Goal: Information Seeking & Learning: Learn about a topic

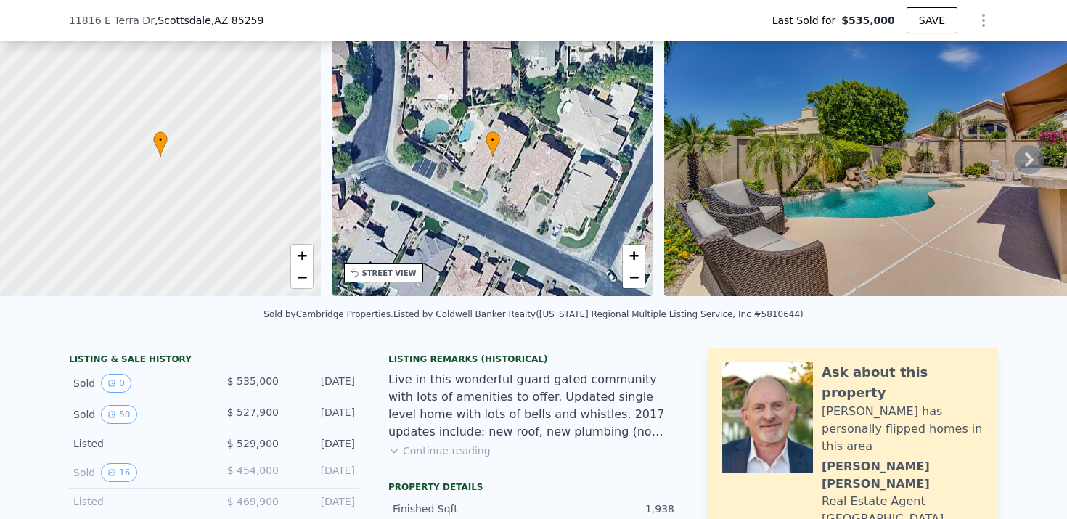
scroll to position [75, 0]
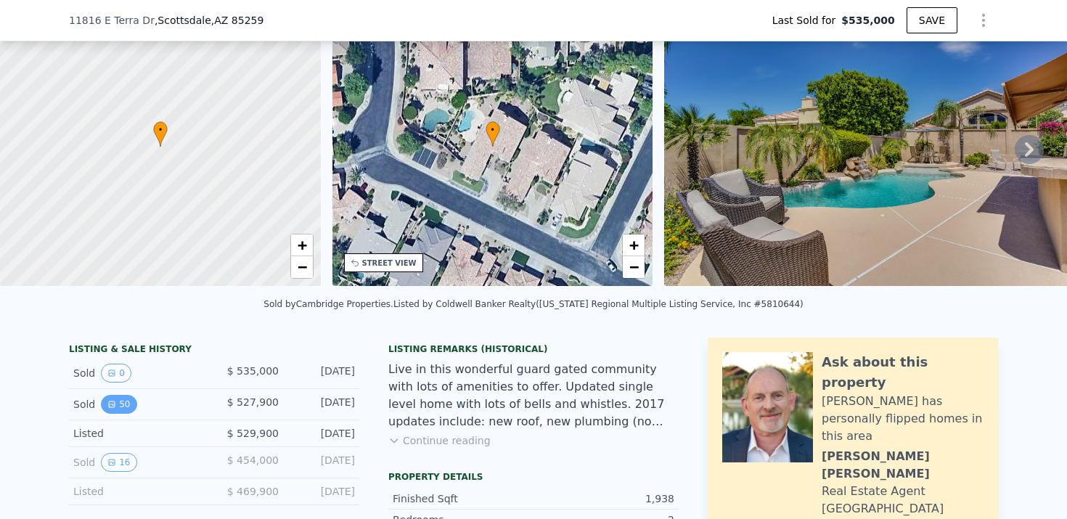
click at [118, 408] on button "50" at bounding box center [119, 404] width 36 height 19
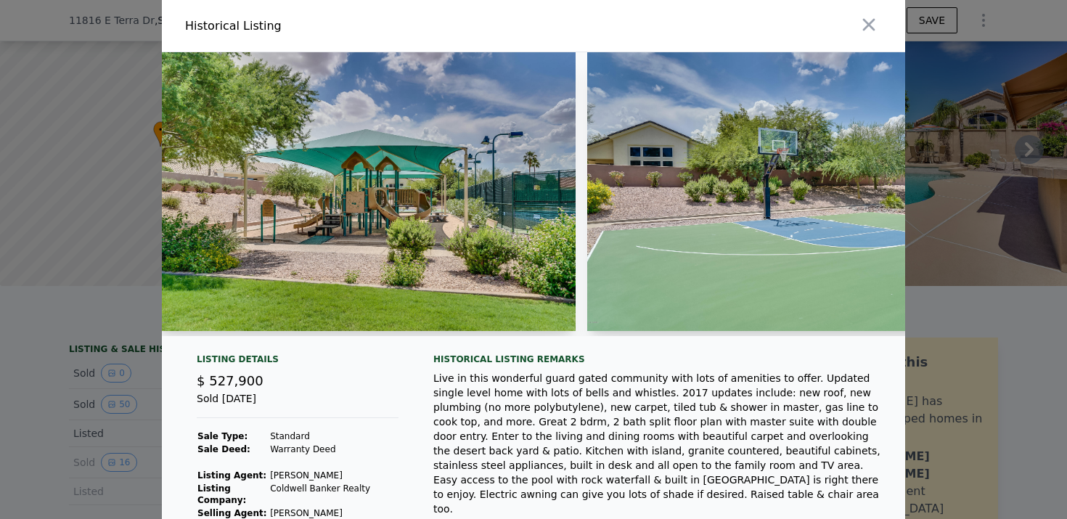
scroll to position [0, 18994]
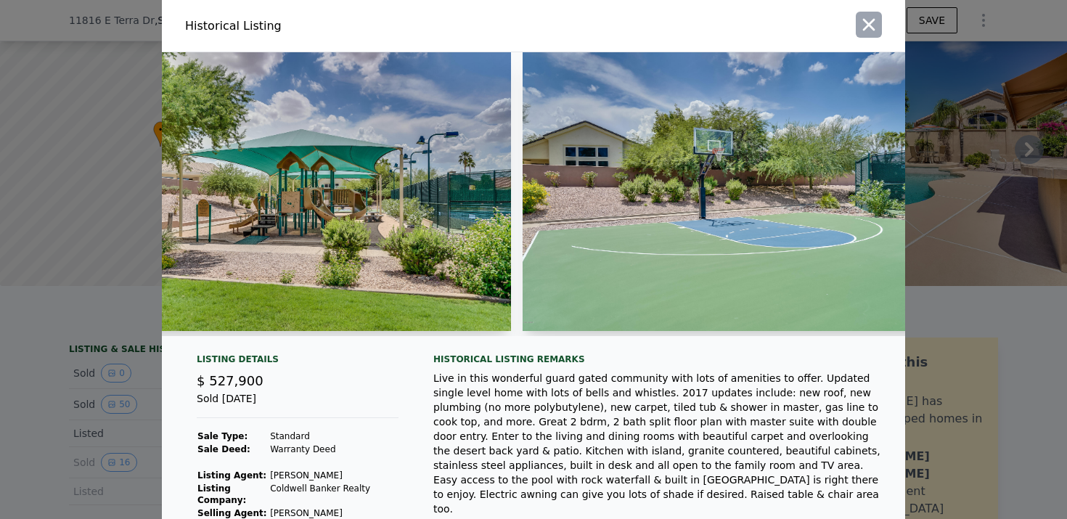
click at [856, 28] on button "button" at bounding box center [869, 25] width 26 height 26
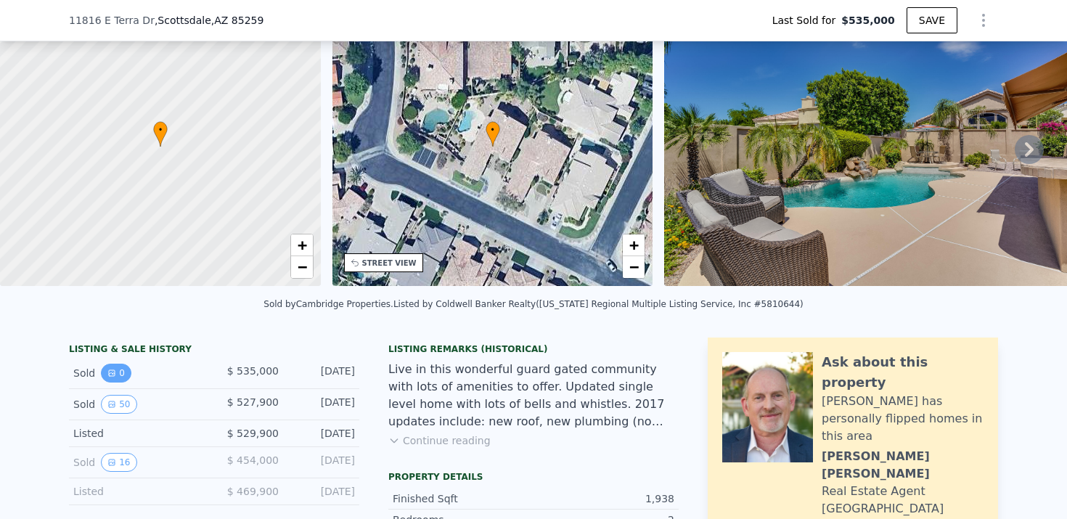
click at [119, 373] on button "0" at bounding box center [116, 373] width 30 height 19
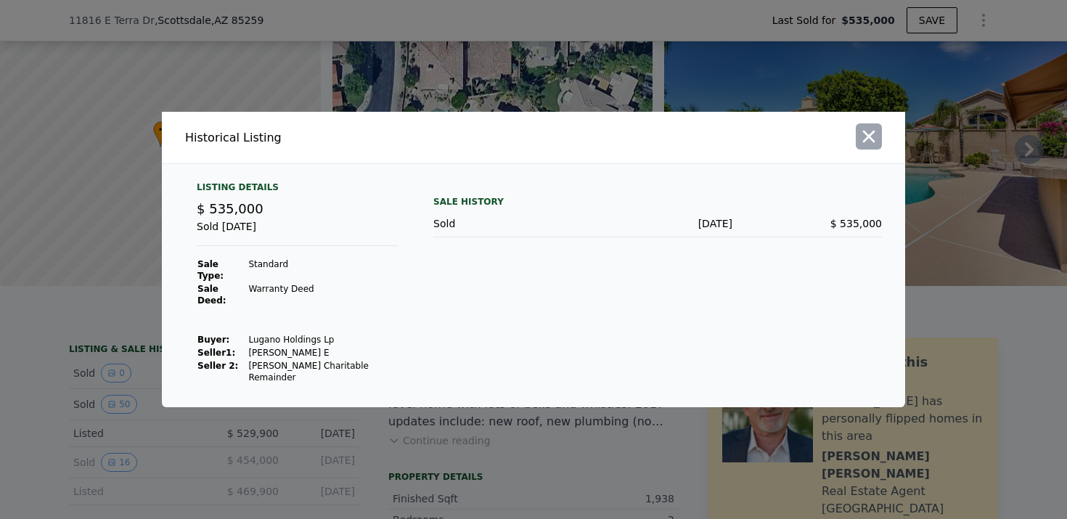
click at [877, 147] on icon "button" at bounding box center [869, 136] width 20 height 20
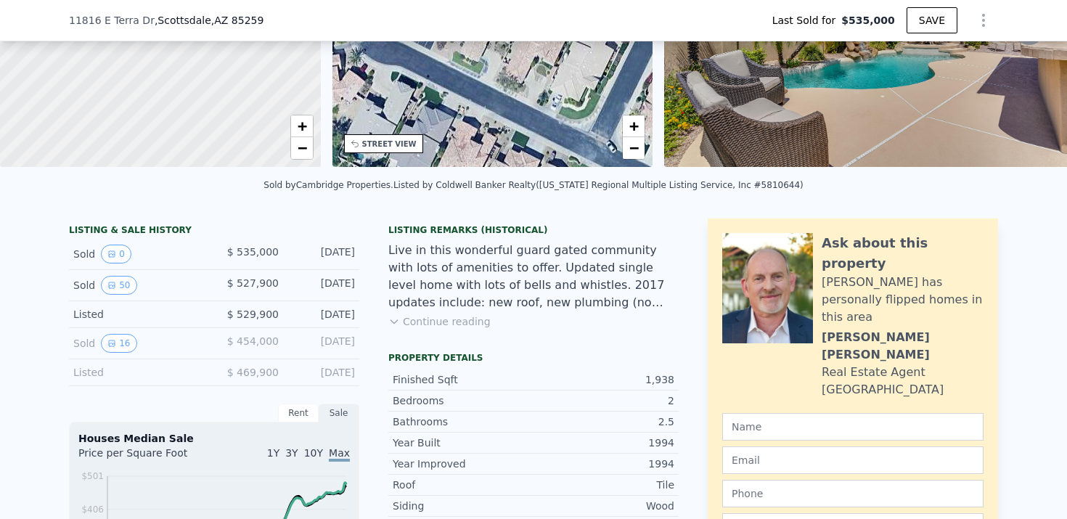
scroll to position [197, 0]
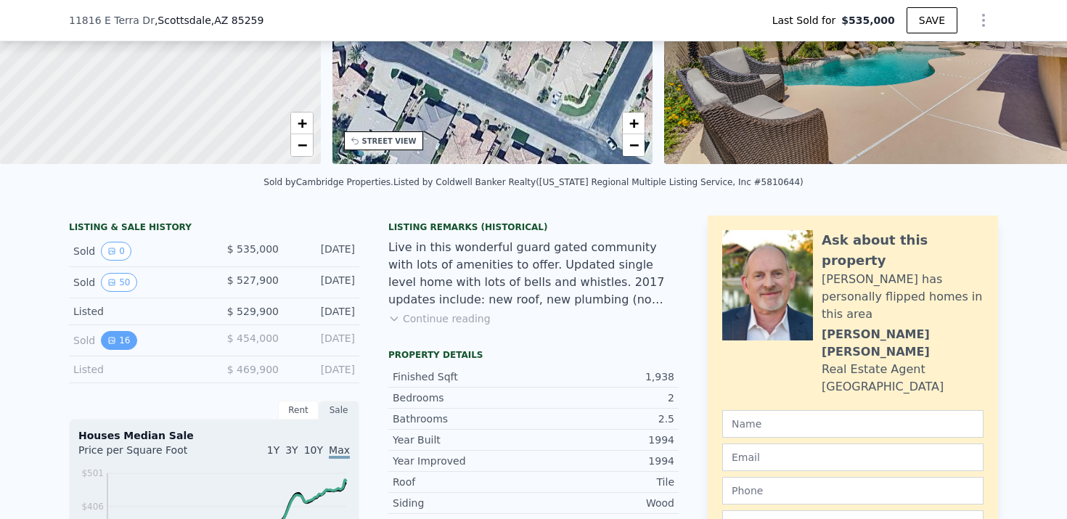
click at [118, 343] on button "16" at bounding box center [119, 340] width 36 height 19
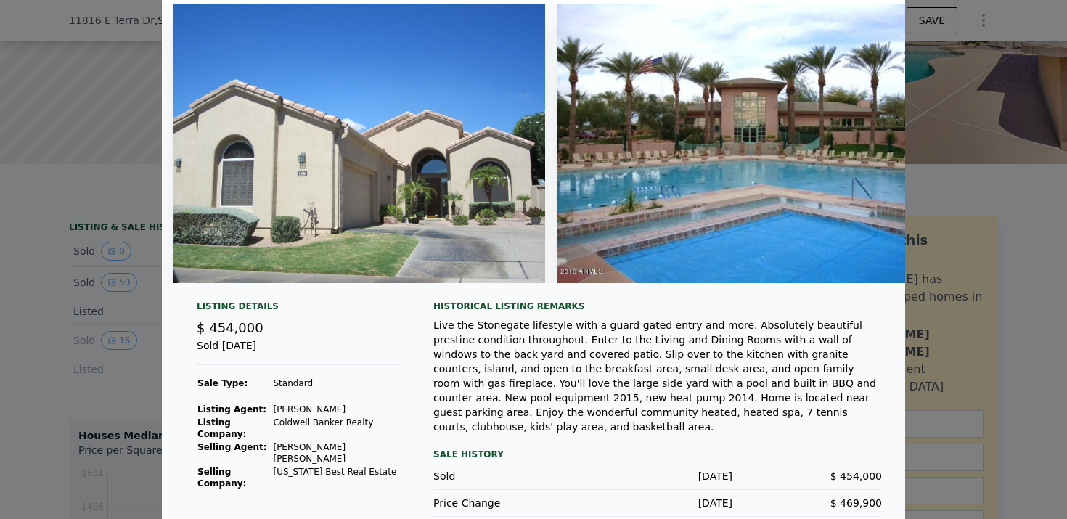
scroll to position [0, 0]
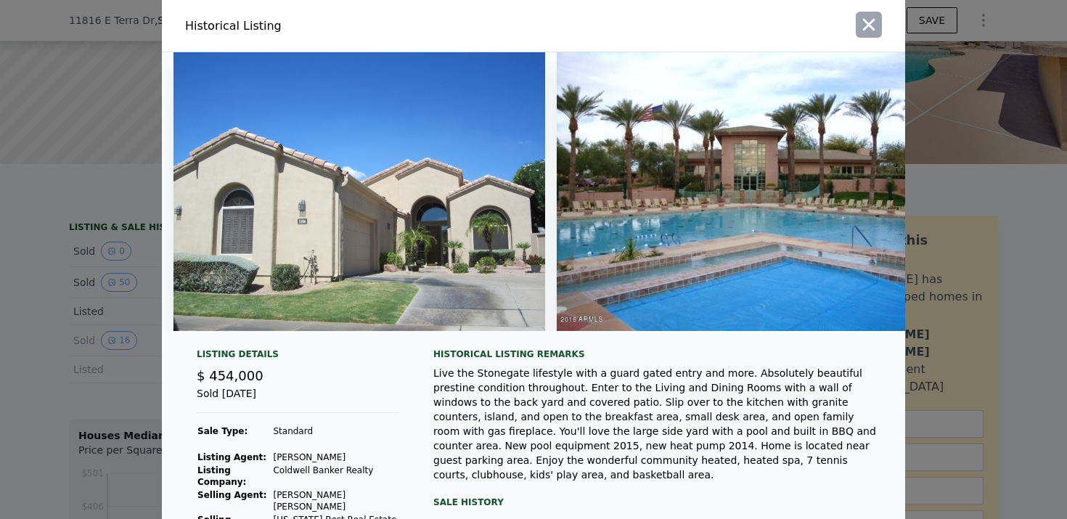
click at [870, 29] on icon "button" at bounding box center [869, 25] width 20 height 20
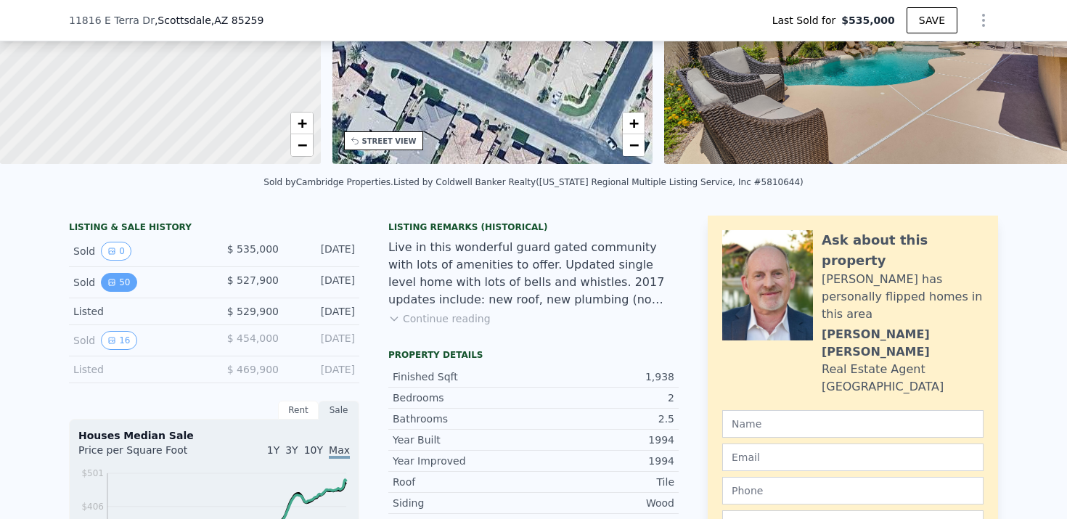
click at [119, 281] on button "50" at bounding box center [119, 282] width 36 height 19
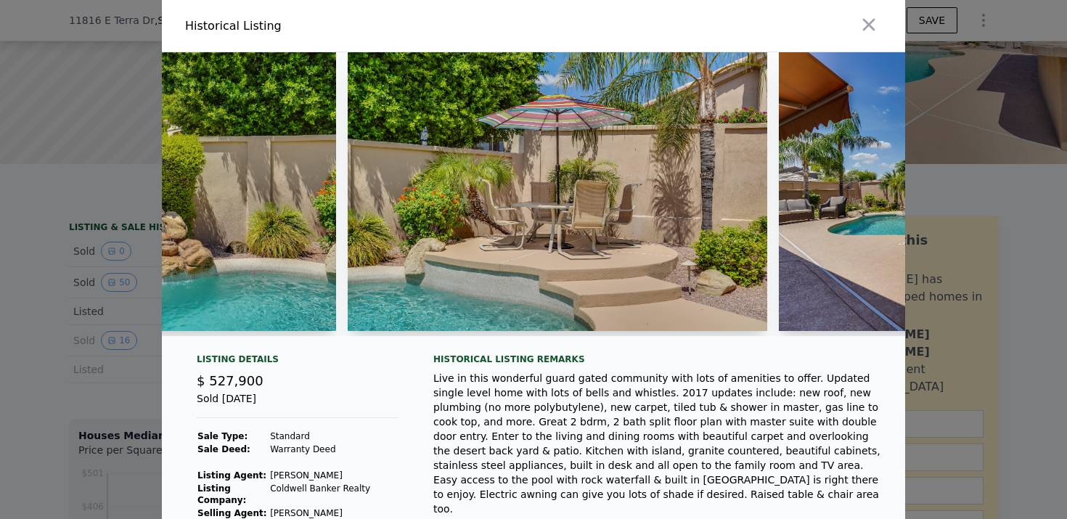
scroll to position [0, 13133]
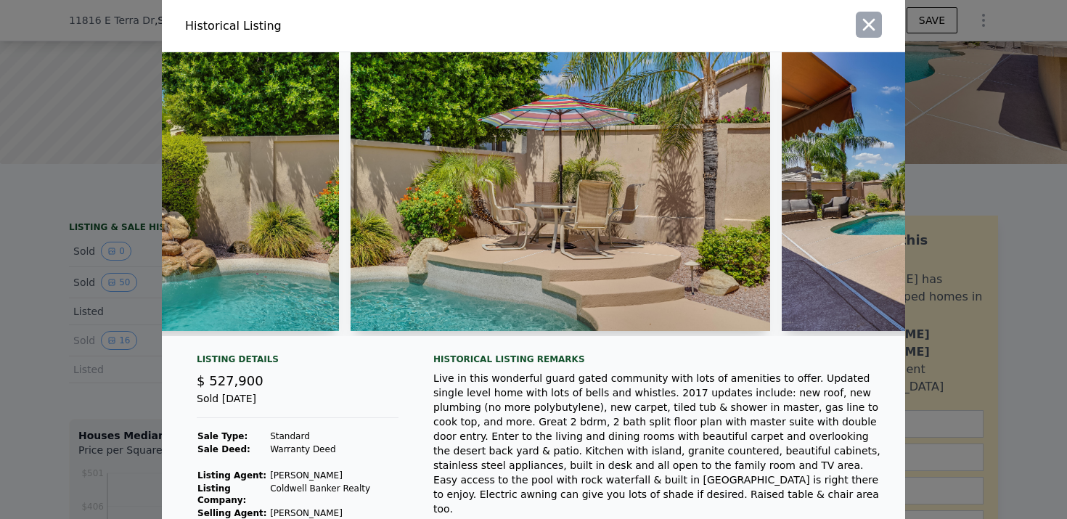
click at [856, 19] on button "button" at bounding box center [869, 25] width 26 height 26
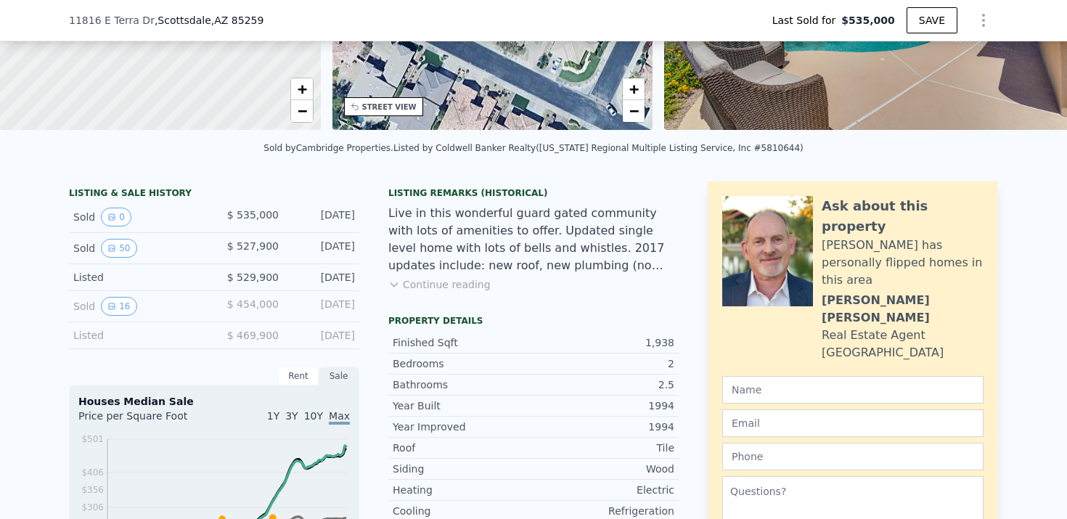
scroll to position [229, 0]
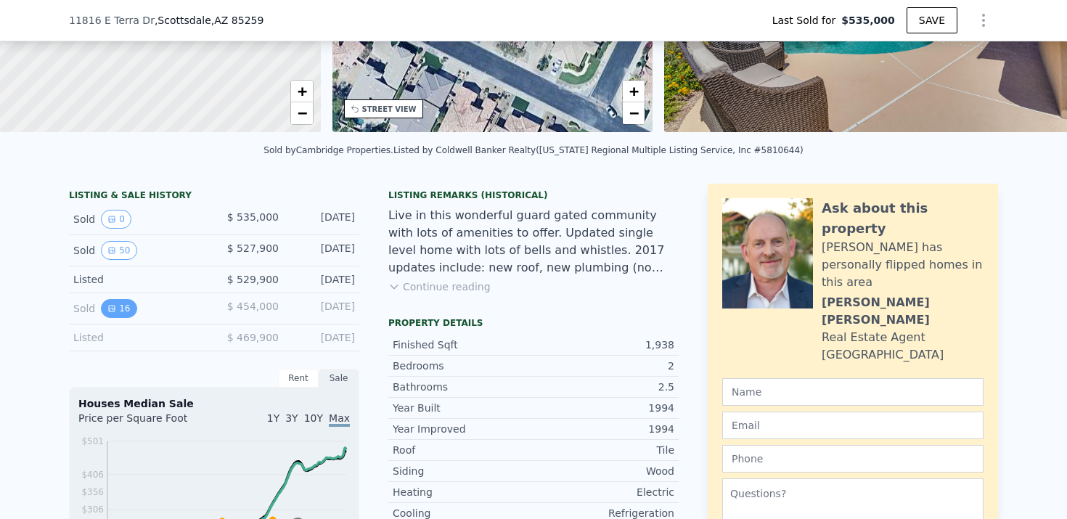
click at [125, 307] on button "16" at bounding box center [119, 308] width 36 height 19
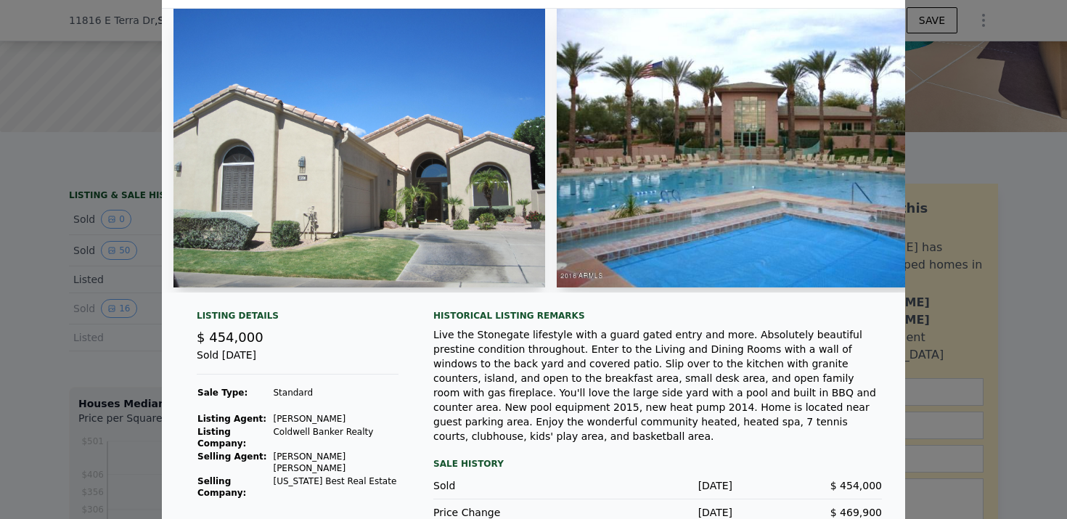
scroll to position [0, 0]
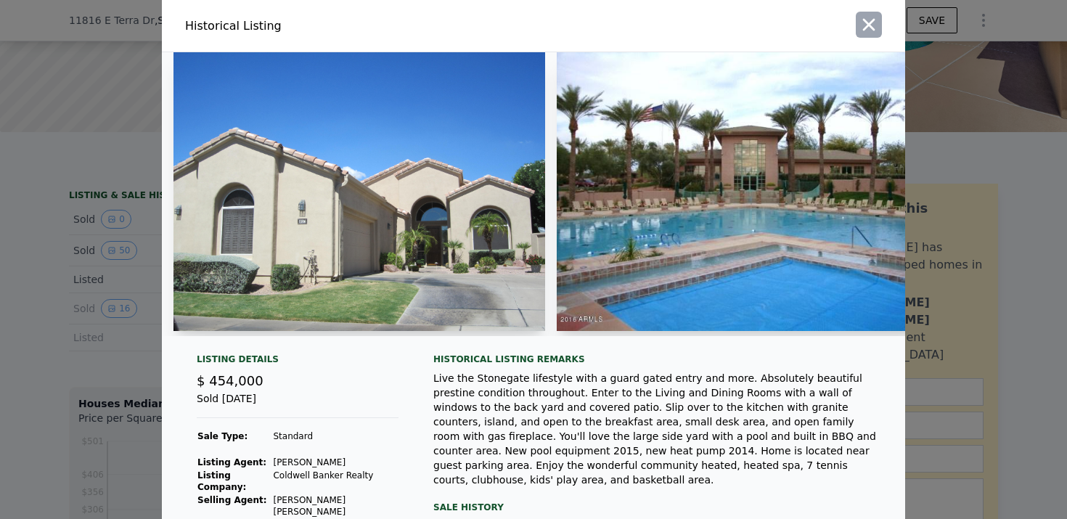
click at [864, 23] on icon "button" at bounding box center [869, 25] width 20 height 20
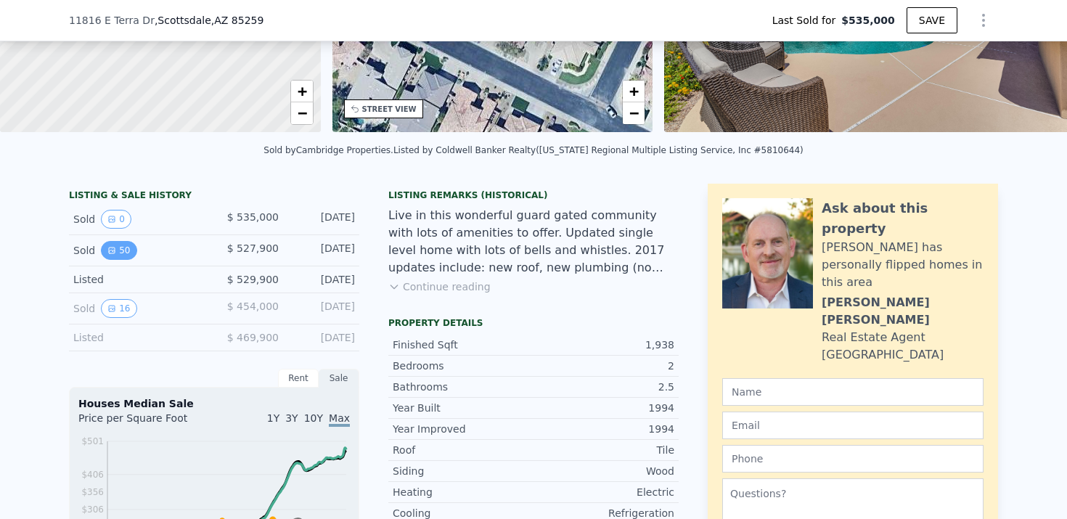
click at [118, 245] on button "50" at bounding box center [119, 250] width 36 height 19
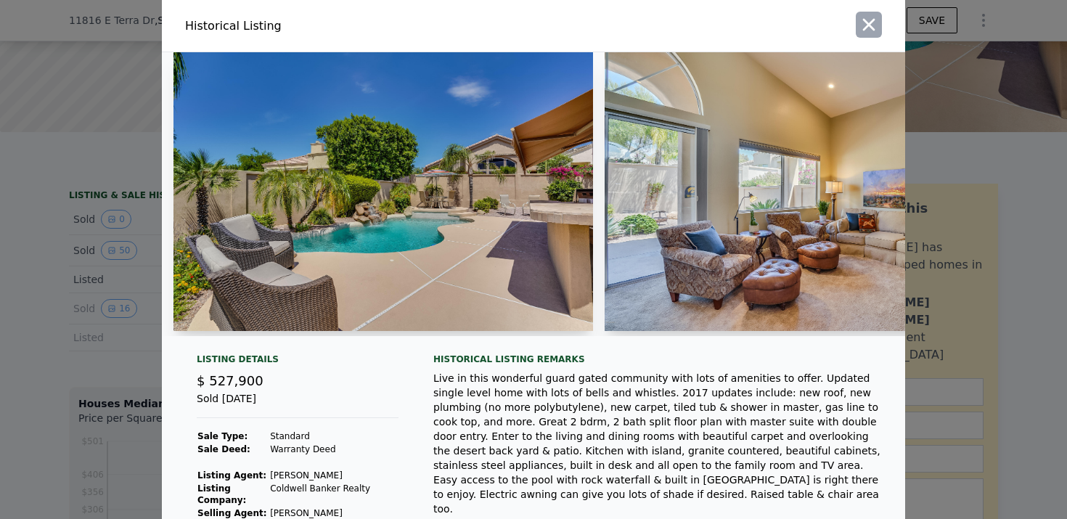
click at [867, 22] on icon "button" at bounding box center [869, 25] width 12 height 12
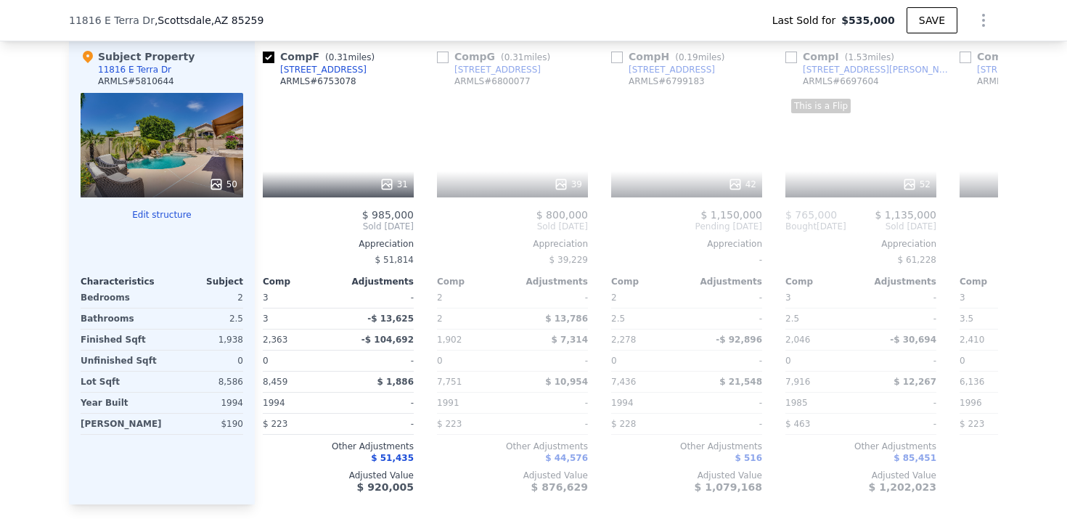
scroll to position [0, 882]
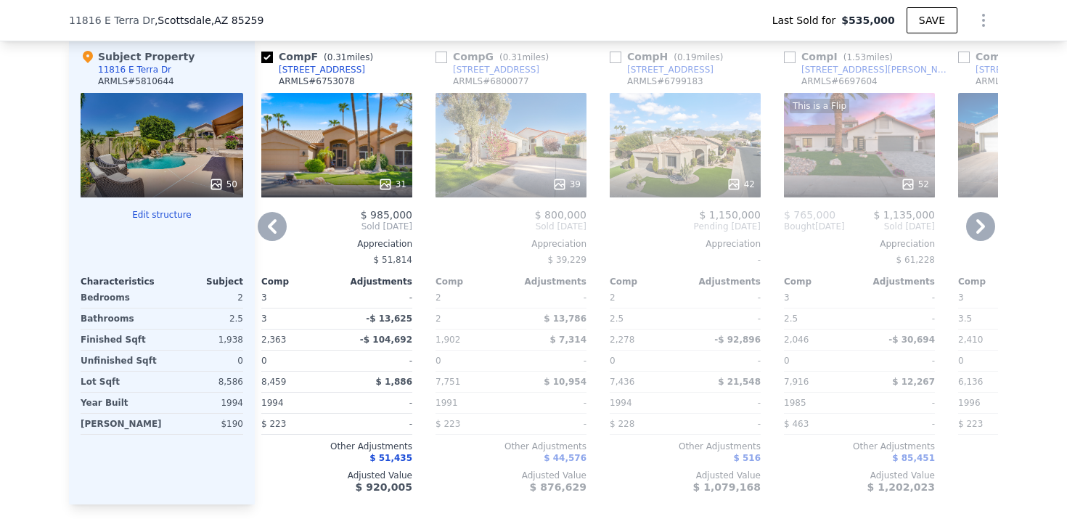
click at [520, 144] on div "39" at bounding box center [510, 145] width 151 height 105
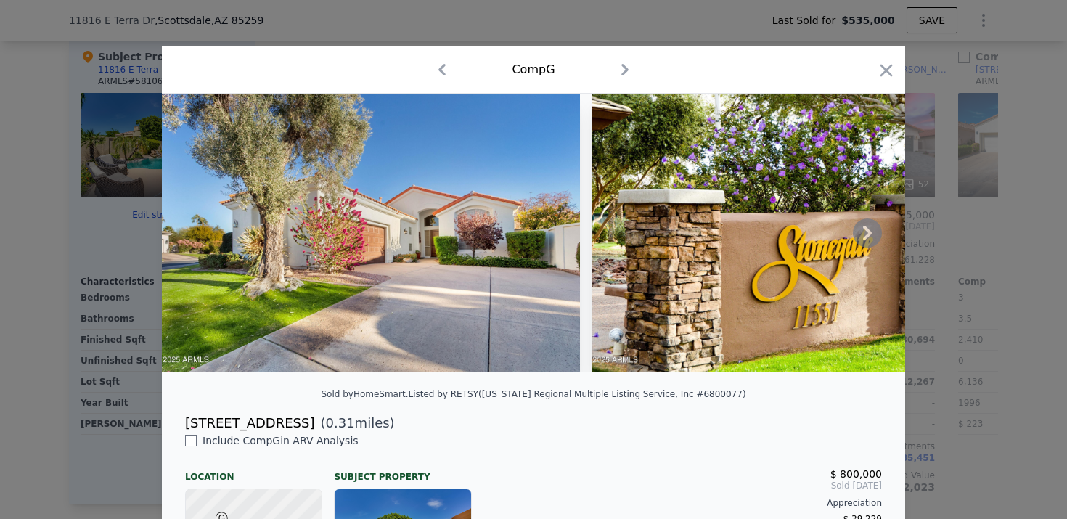
click at [867, 237] on icon at bounding box center [867, 233] width 9 height 15
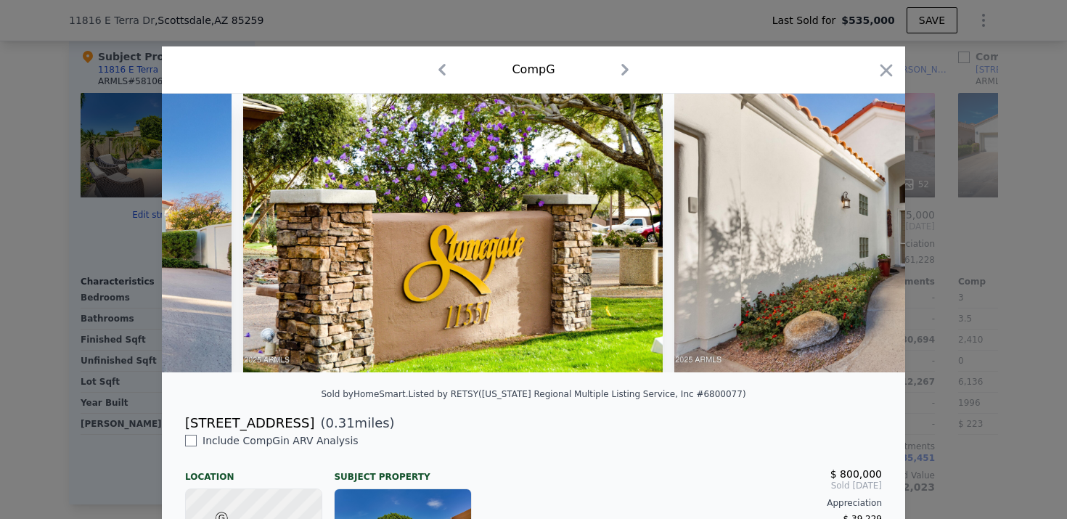
click at [867, 237] on img at bounding box center [883, 233] width 418 height 279
click at [867, 237] on icon at bounding box center [867, 233] width 9 height 15
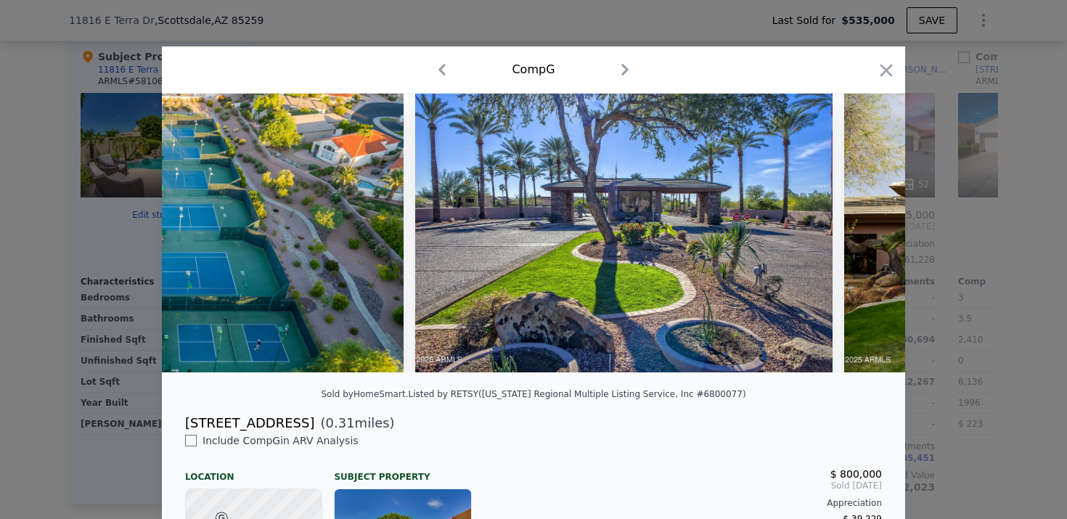
scroll to position [0, 15661]
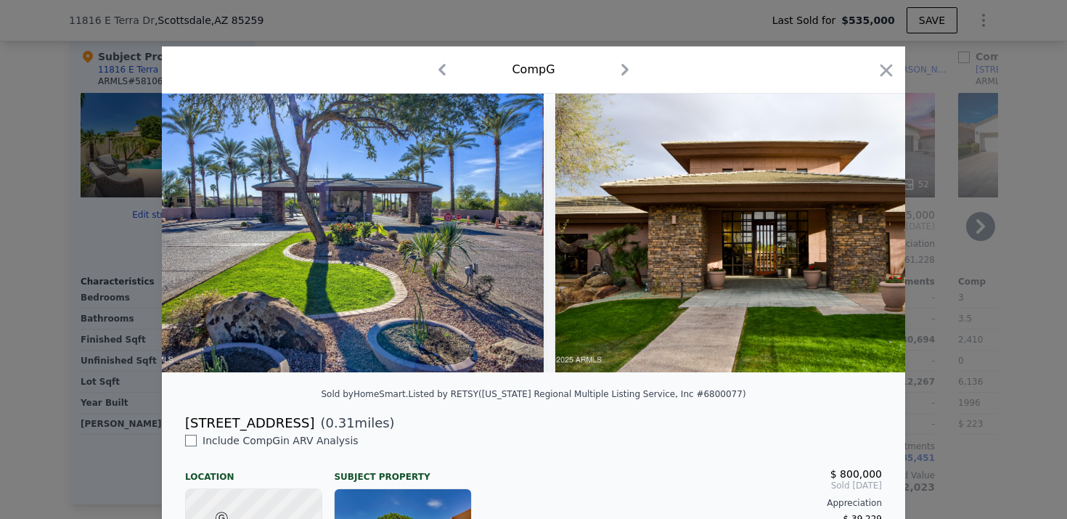
click at [880, 69] on icon "button" at bounding box center [886, 70] width 20 height 20
